Goal: Task Accomplishment & Management: Manage account settings

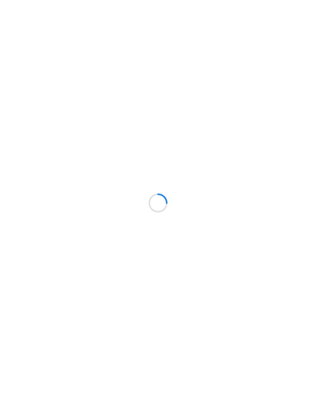
click at [264, 0] on html at bounding box center [158, 0] width 316 height 0
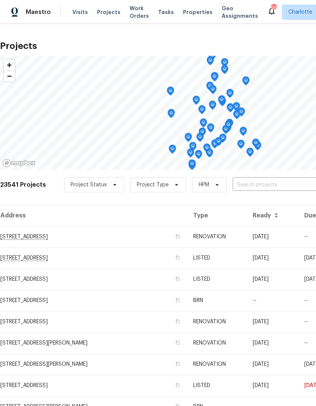
click at [269, 189] on input "text" at bounding box center [276, 185] width 87 height 12
type input "2424 flint"
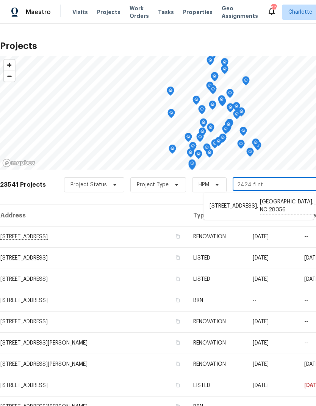
click at [294, 201] on li "2424 Flintshire Ln, Gastonia, NC 28056" at bounding box center [259, 206] width 110 height 21
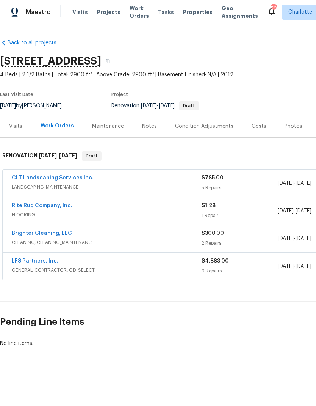
click at [151, 118] on div "Notes" at bounding box center [149, 126] width 33 height 22
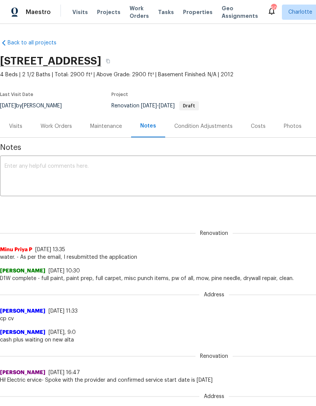
click at [232, 170] on textarea at bounding box center [215, 177] width 420 height 27
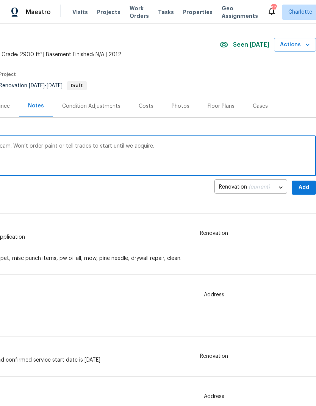
scroll to position [20, 112]
type textarea "Still showing lco so will follow up with a a team. Won’t order paint or tell tr…"
click at [307, 184] on span "Add" at bounding box center [304, 187] width 12 height 9
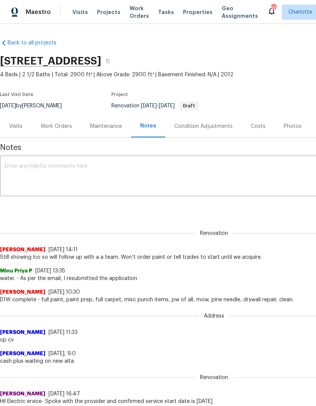
scroll to position [0, 0]
